Goal: Information Seeking & Learning: Understand process/instructions

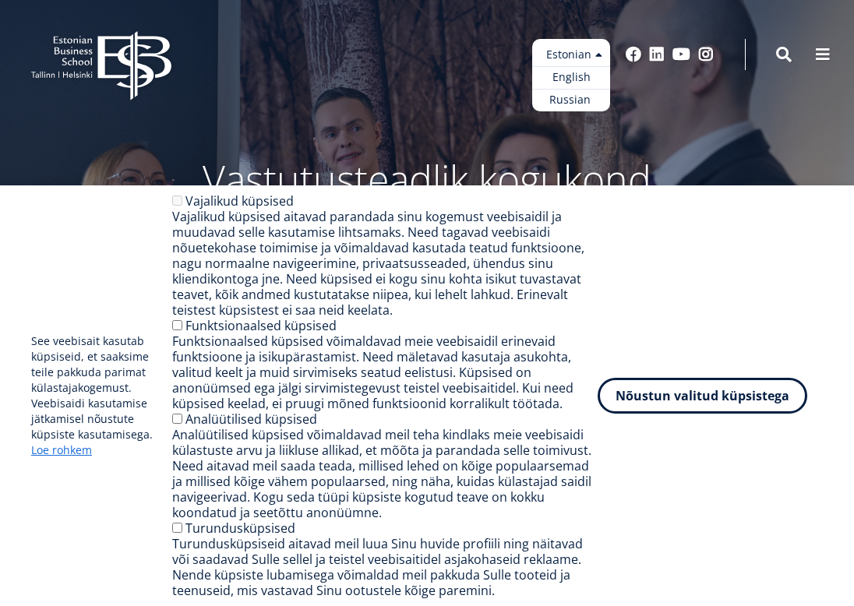
click at [587, 52] on ul "Estonian English Russian" at bounding box center [571, 75] width 78 height 72
click at [580, 76] on link "English" at bounding box center [571, 77] width 78 height 23
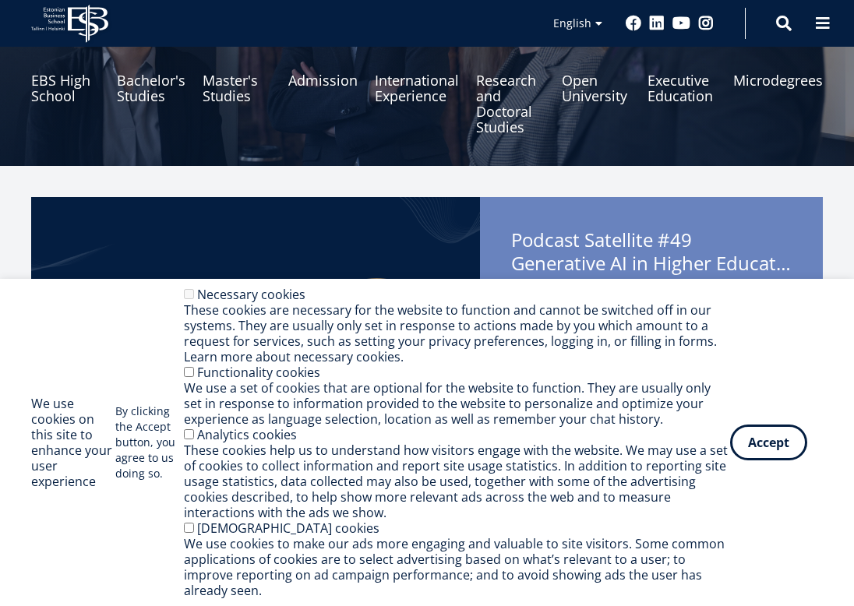
scroll to position [210, 0]
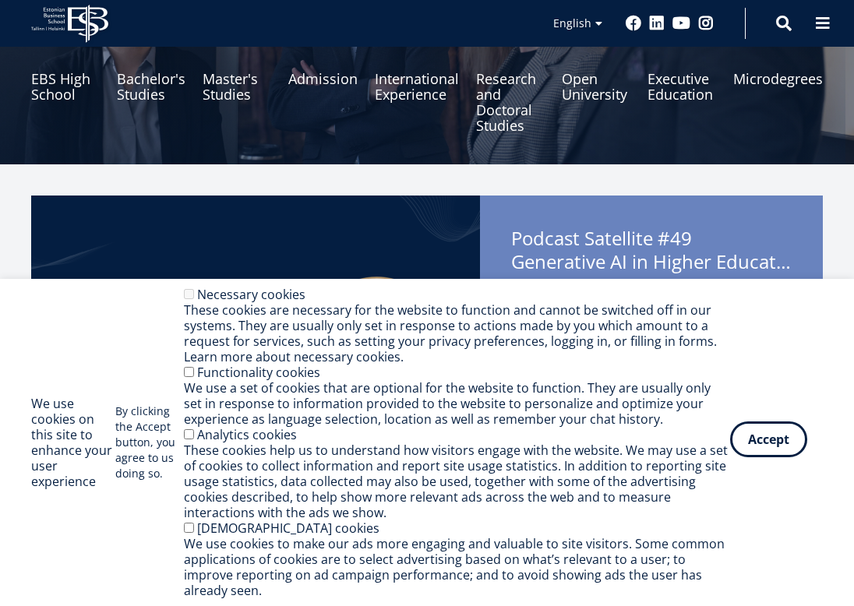
click at [779, 454] on button "Accept" at bounding box center [768, 439] width 77 height 36
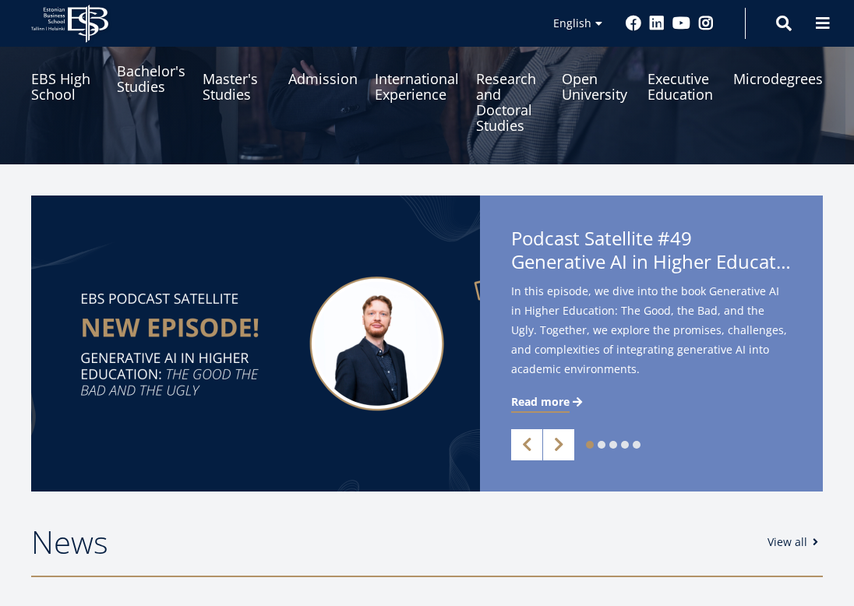
click at [140, 88] on link "Bachelor's Studies" at bounding box center [151, 86] width 69 height 93
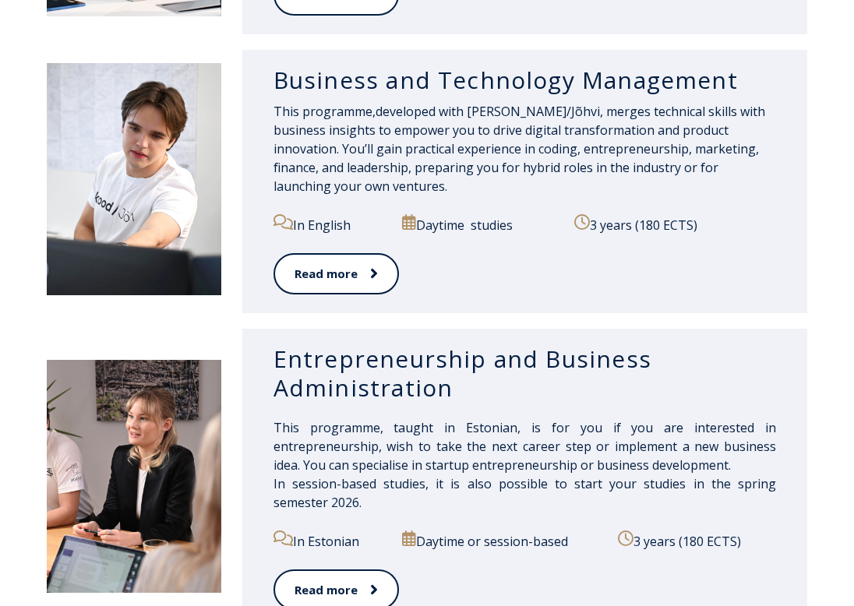
scroll to position [1309, 0]
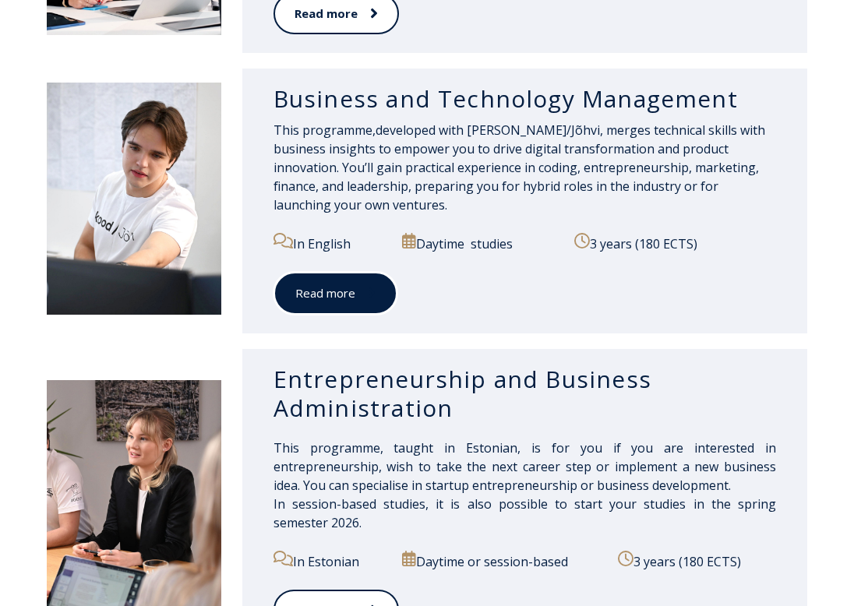
click at [360, 285] on span at bounding box center [365, 293] width 20 height 16
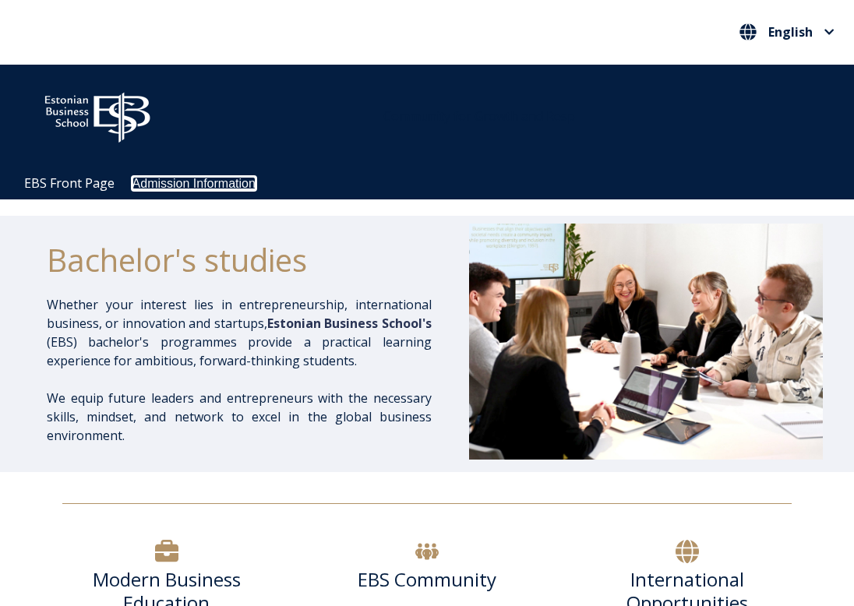
click at [199, 181] on link "Admission Information" at bounding box center [193, 183] width 123 height 13
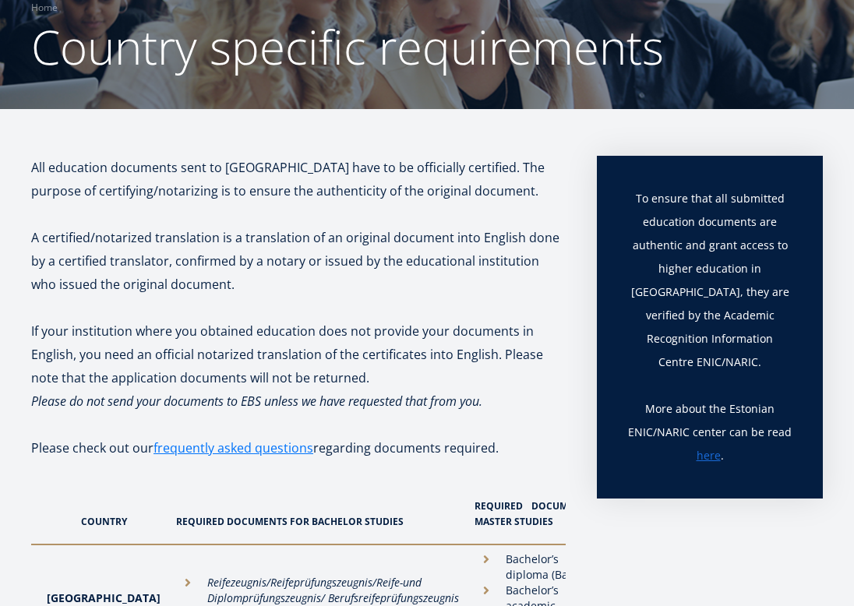
scroll to position [135, 0]
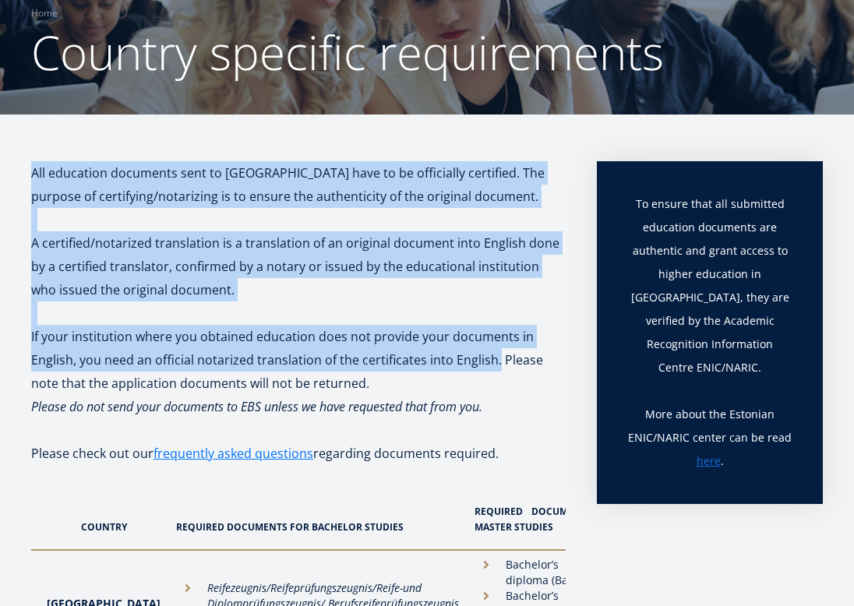
drag, startPoint x: 31, startPoint y: 169, endPoint x: 493, endPoint y: 360, distance: 499.8
copy div "All education documents sent to [GEOGRAPHIC_DATA] have to be officially certifi…"
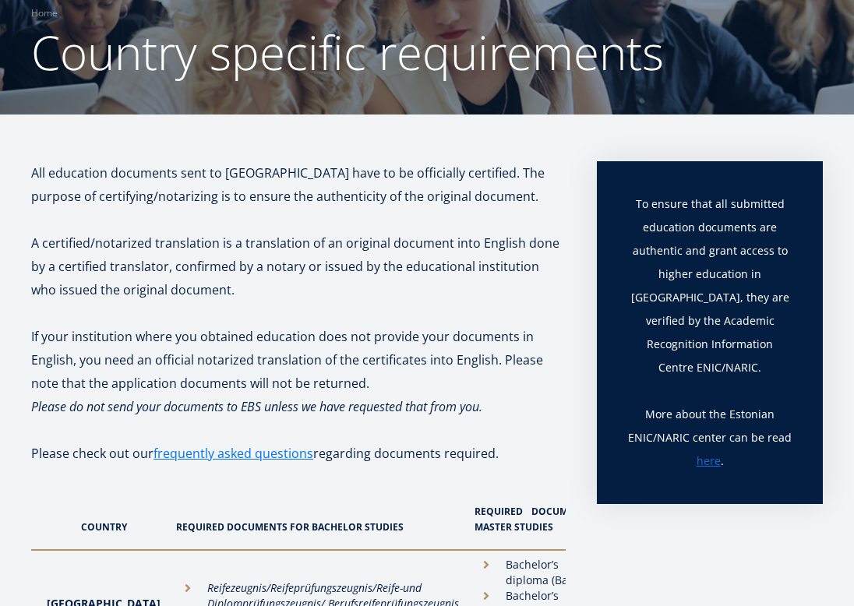
click at [203, 377] on p "If your institution where you obtained education does not provide your document…" at bounding box center [298, 360] width 534 height 70
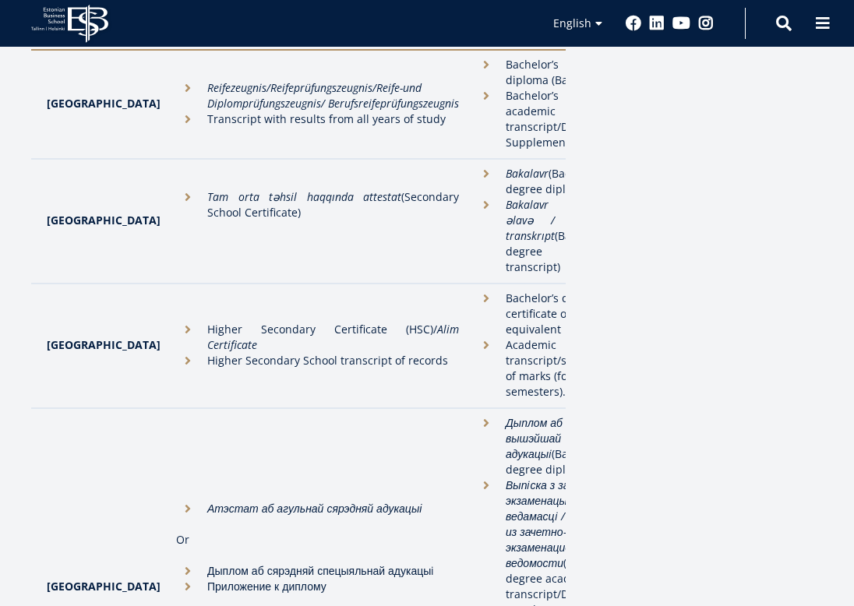
scroll to position [0, 0]
